Goal: Task Accomplishment & Management: Use online tool/utility

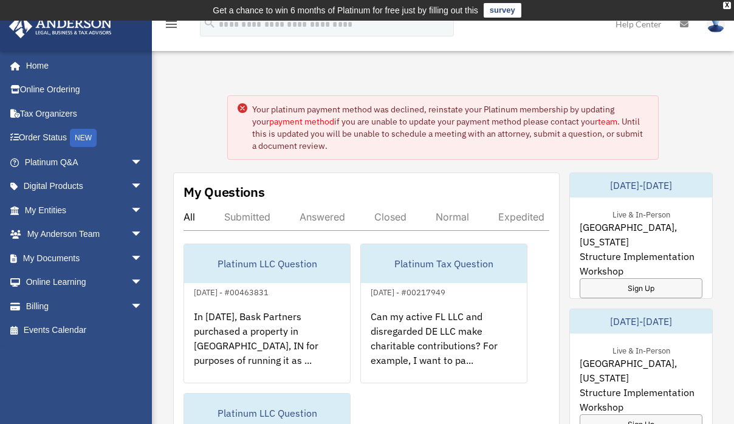
click at [284, 123] on link "payment method" at bounding box center [301, 121] width 65 height 11
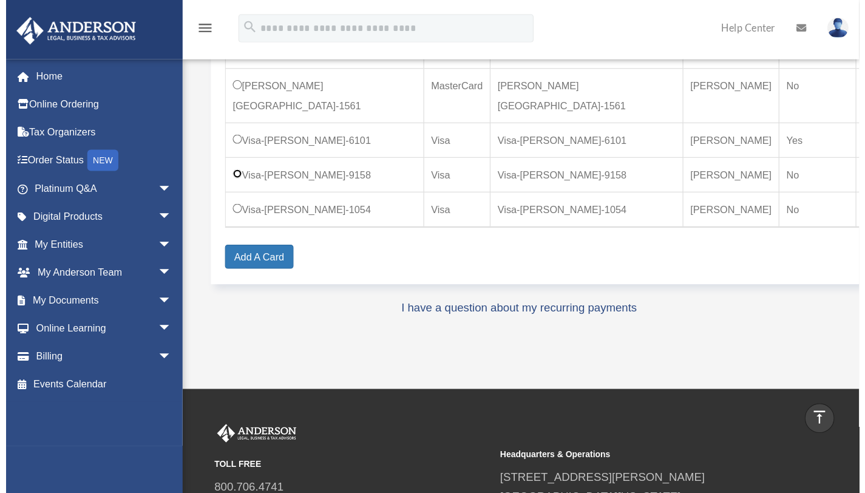
scroll to position [401, 0]
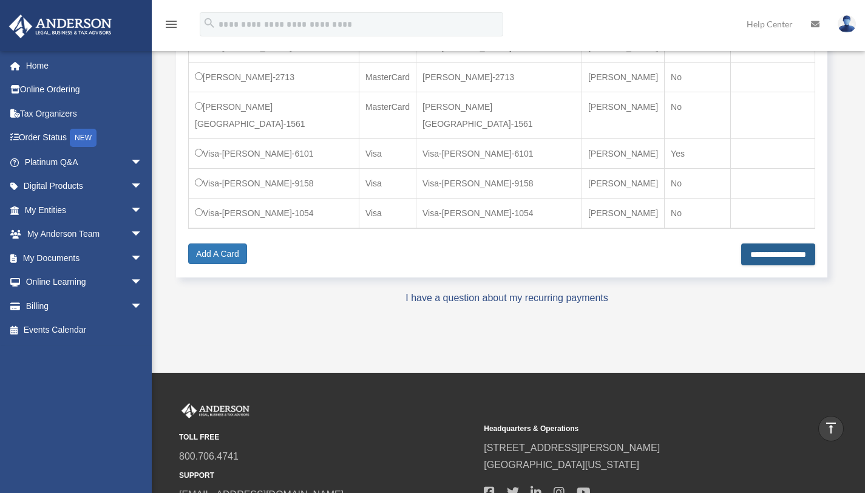
click at [733, 243] on input "**********" at bounding box center [778, 254] width 74 height 22
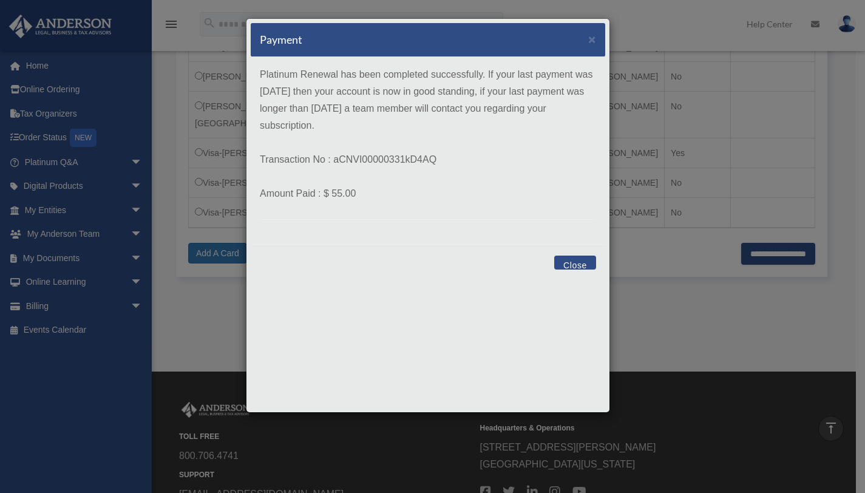
click at [568, 264] on button "Close" at bounding box center [575, 263] width 42 height 14
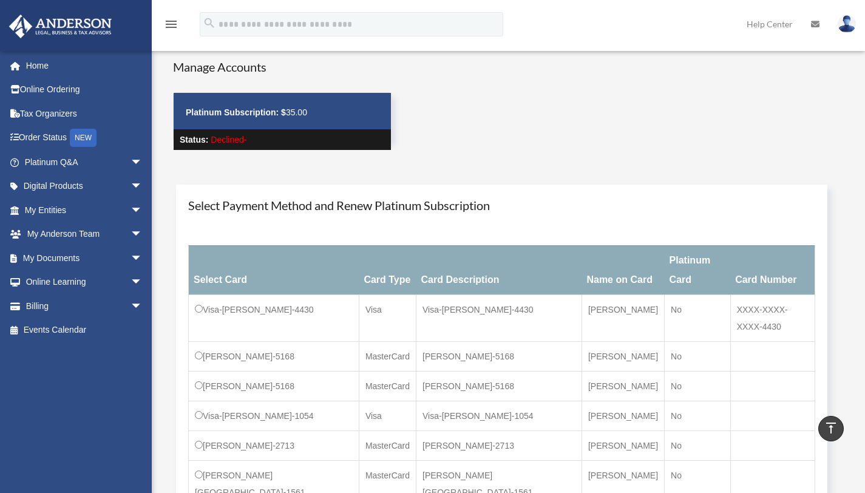
scroll to position [31, 0]
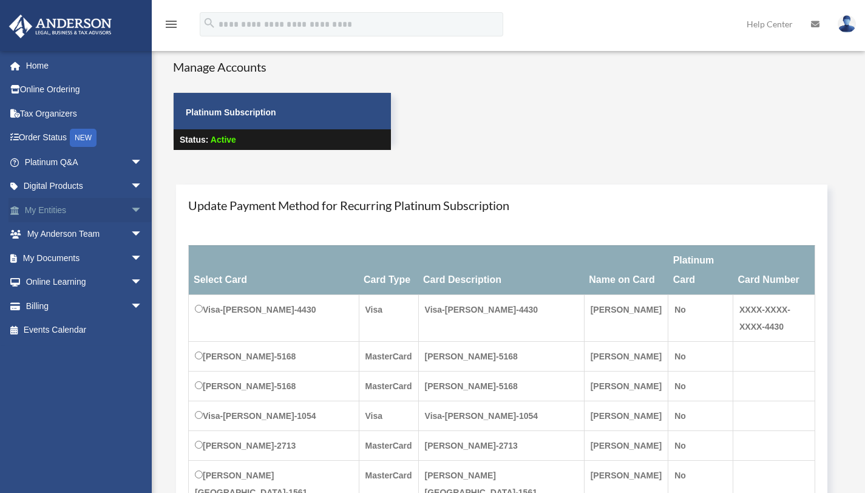
scroll to position [31, 0]
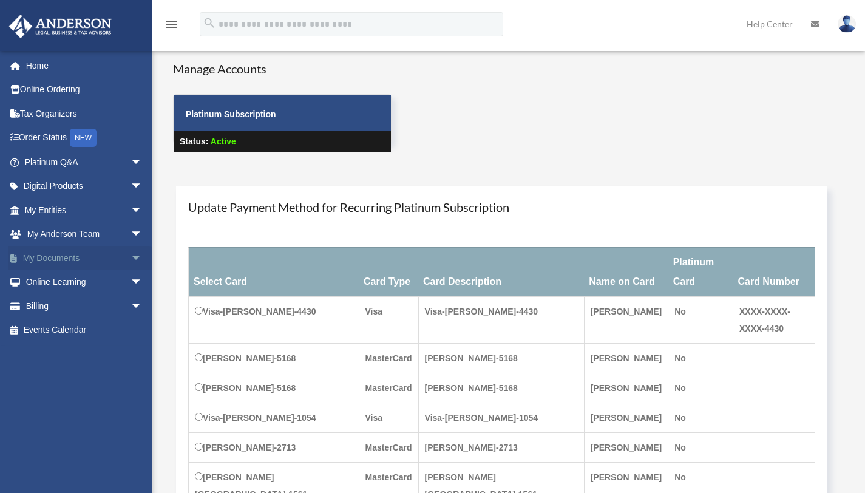
click at [131, 259] on span "arrow_drop_down" at bounding box center [143, 258] width 24 height 25
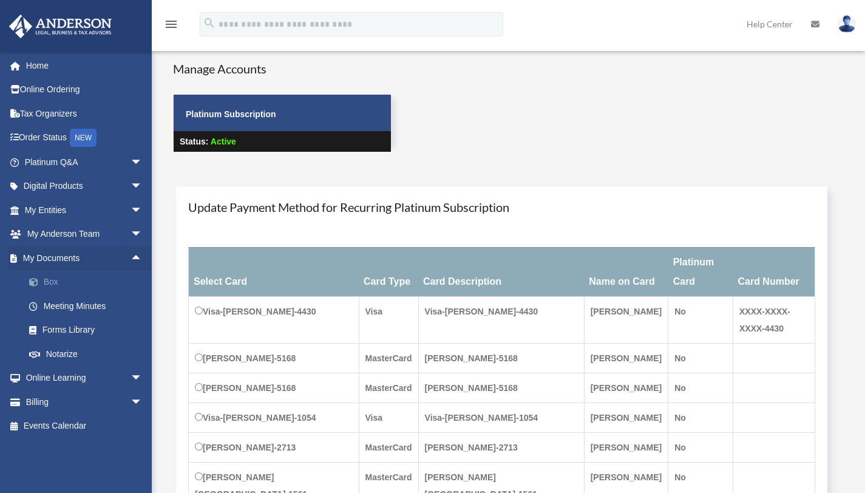
click at [53, 284] on link "Box" at bounding box center [89, 282] width 144 height 24
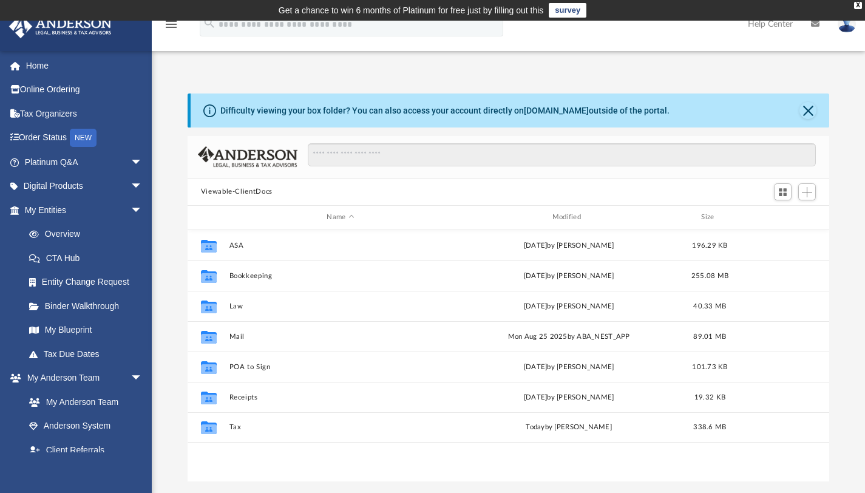
scroll to position [267, 633]
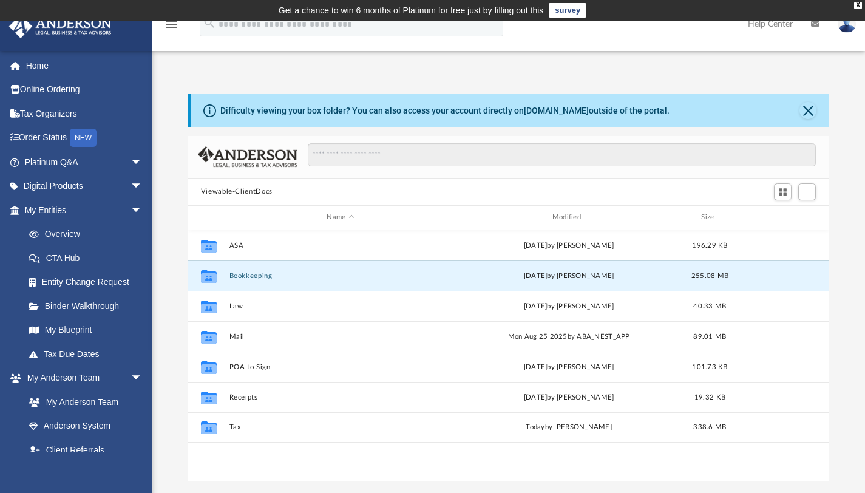
click at [264, 276] on button "Bookkeeping" at bounding box center [340, 275] width 223 height 8
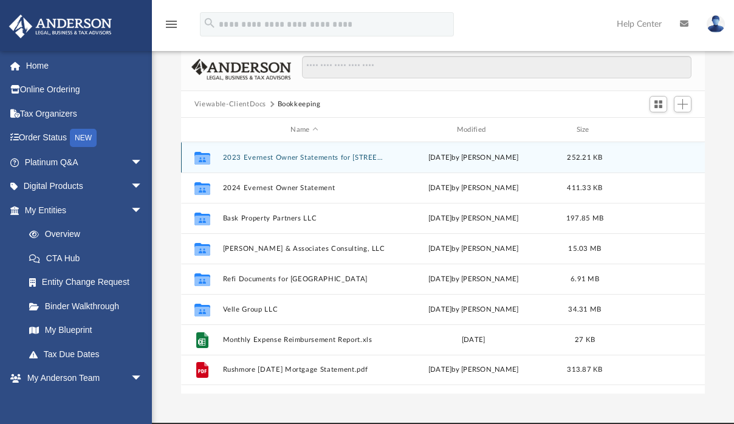
scroll to position [10, 10]
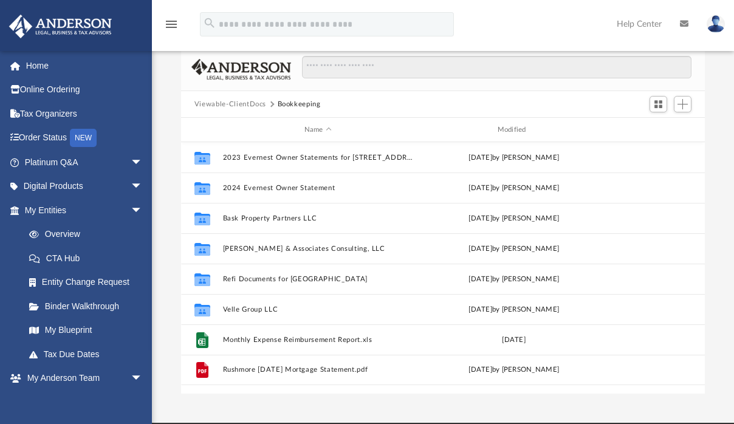
click at [253, 101] on button "Viewable-ClientDocs" at bounding box center [230, 104] width 72 height 11
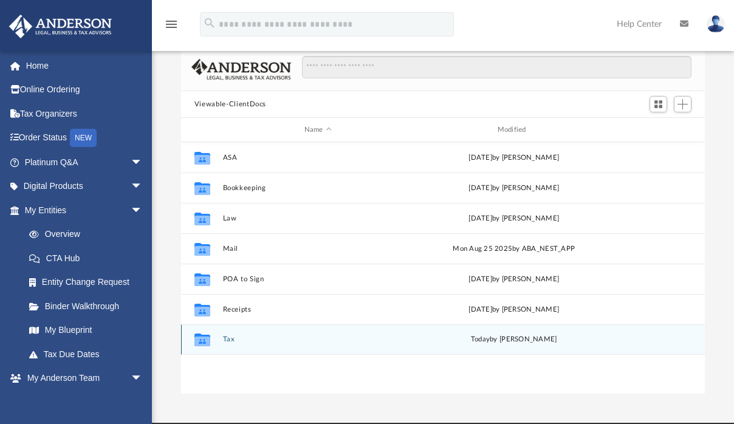
click at [231, 343] on div "Collaborated Folder Tax today by Debra Napier" at bounding box center [442, 339] width 523 height 30
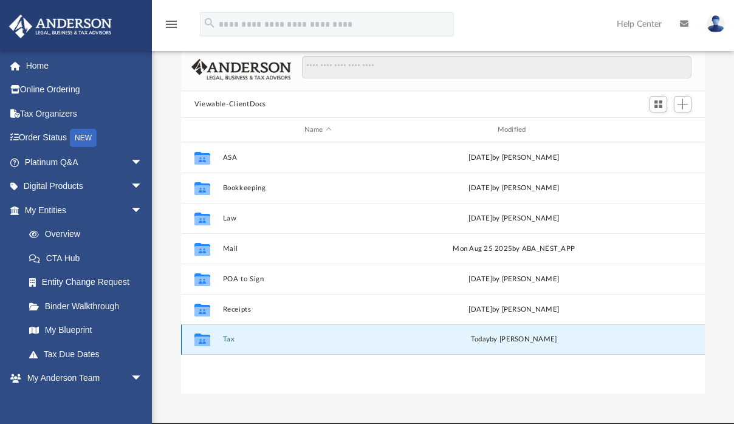
click at [231, 338] on button "Tax" at bounding box center [317, 339] width 191 height 8
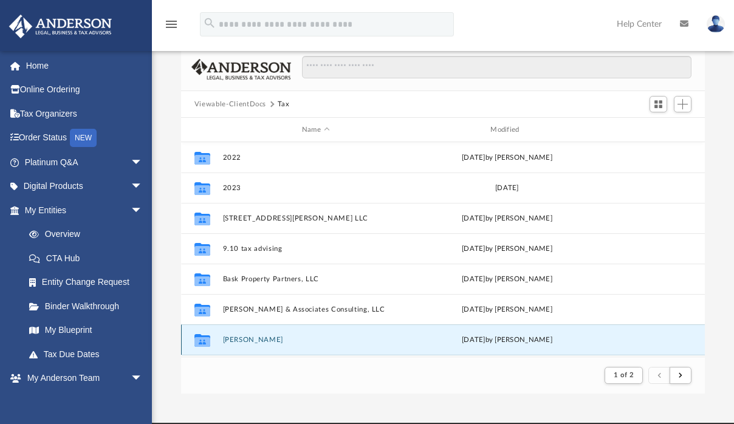
click at [253, 339] on button "Mosley, LaKesia" at bounding box center [315, 340] width 186 height 8
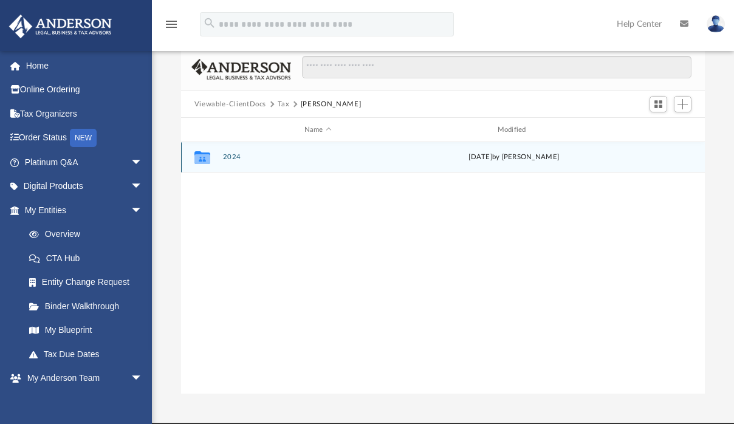
scroll to position [267, 514]
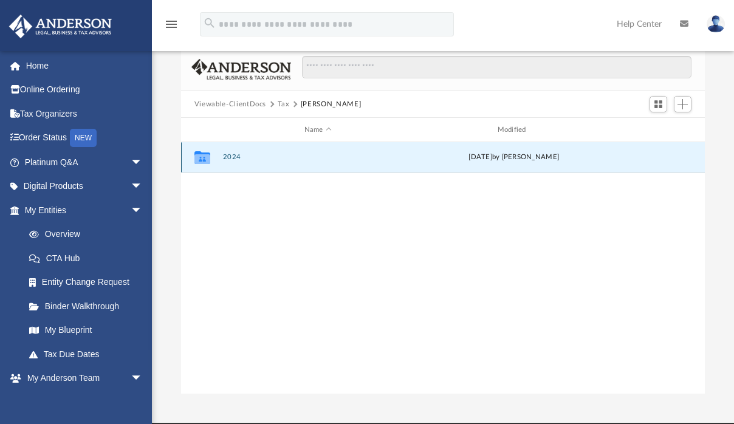
click at [233, 155] on button "2024" at bounding box center [317, 157] width 191 height 8
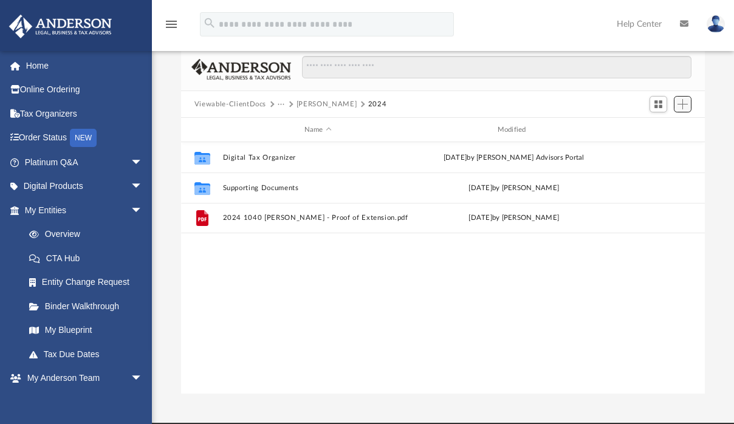
click at [687, 108] on span "Add" at bounding box center [682, 104] width 10 height 10
click at [664, 128] on li "Upload" at bounding box center [664, 127] width 39 height 13
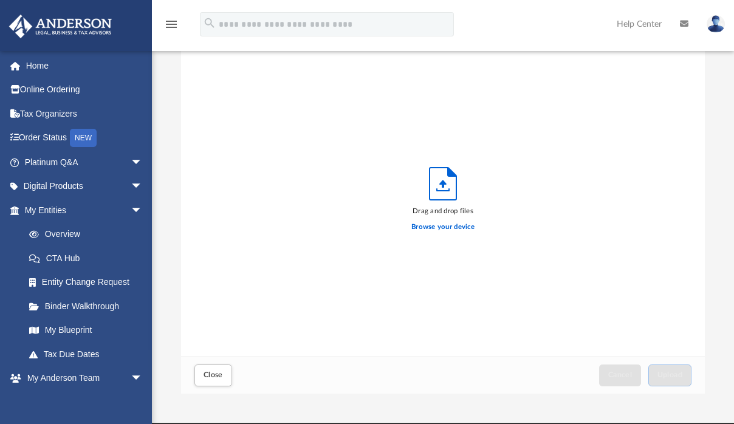
scroll to position [299, 514]
click at [443, 226] on label "Browse your device" at bounding box center [442, 227] width 63 height 11
click at [0, 0] on input "Browse your device" at bounding box center [0, 0] width 0 height 0
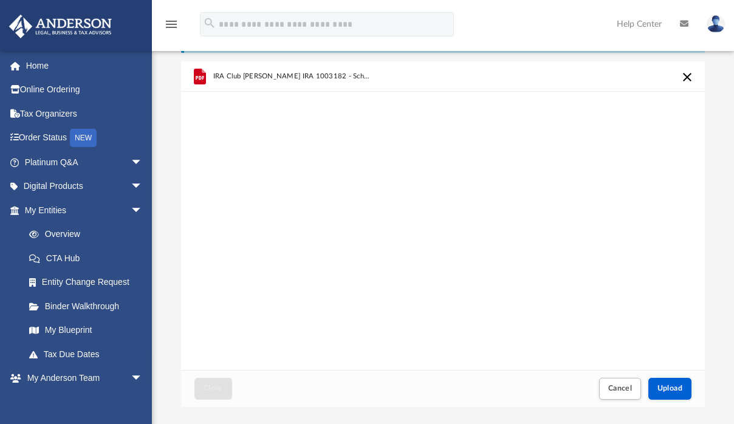
scroll to position [110, 0]
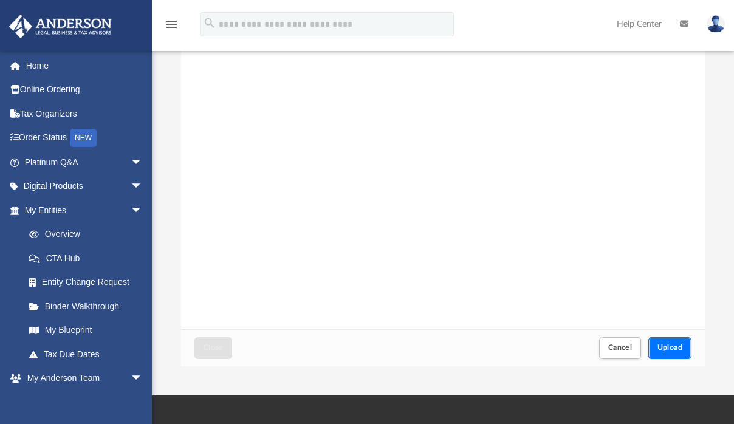
click at [659, 351] on span "Upload" at bounding box center [670, 347] width 26 height 7
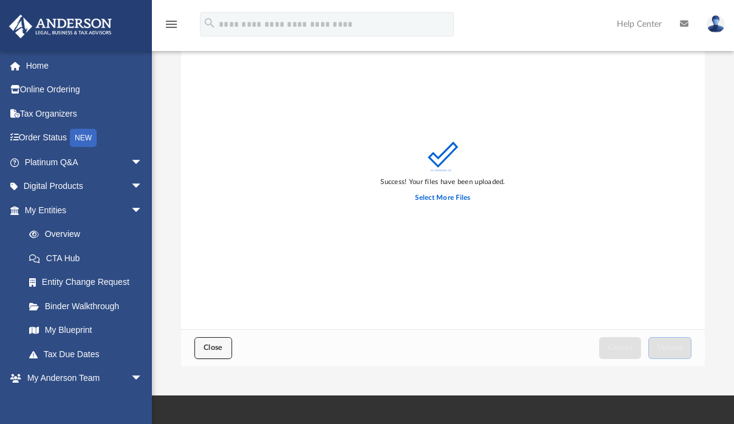
click at [219, 348] on span "Close" at bounding box center [212, 347] width 19 height 7
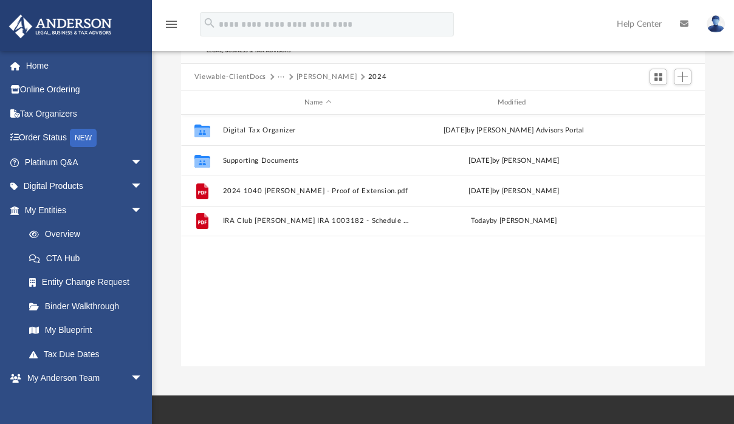
click at [309, 73] on button "Mosley, LaKesia" at bounding box center [326, 77] width 60 height 11
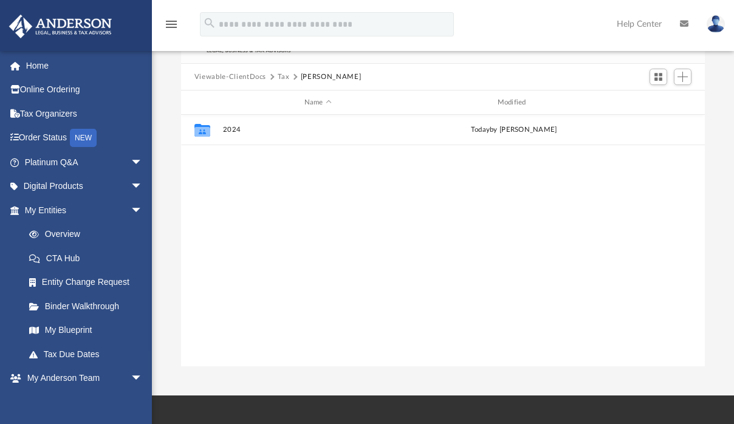
click at [279, 77] on button "Tax" at bounding box center [283, 77] width 12 height 11
